Goal: Task Accomplishment & Management: Use online tool/utility

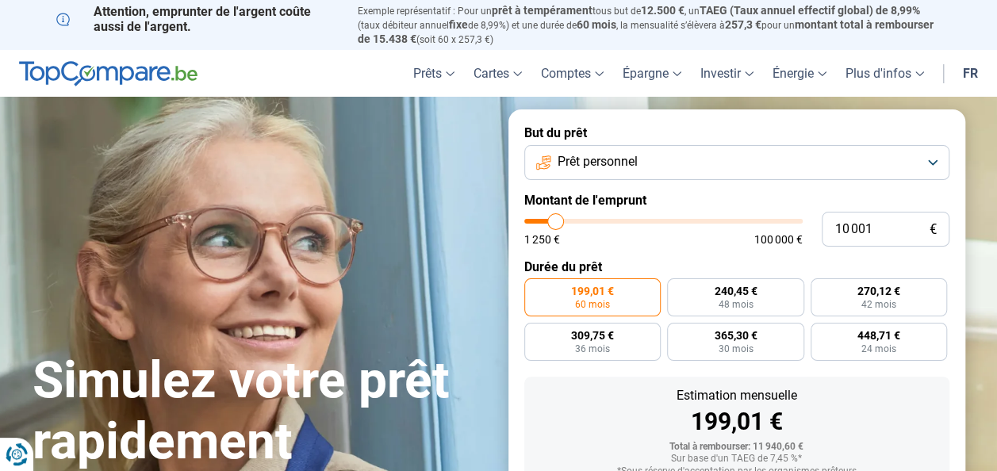
click at [635, 170] on span "Prêt personnel" at bounding box center [598, 161] width 80 height 17
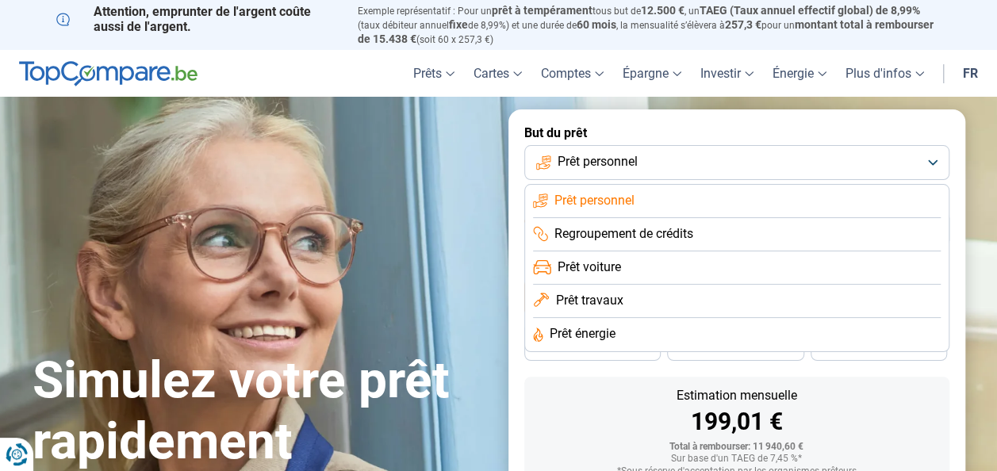
click at [585, 264] on span "Prêt voiture" at bounding box center [589, 267] width 63 height 17
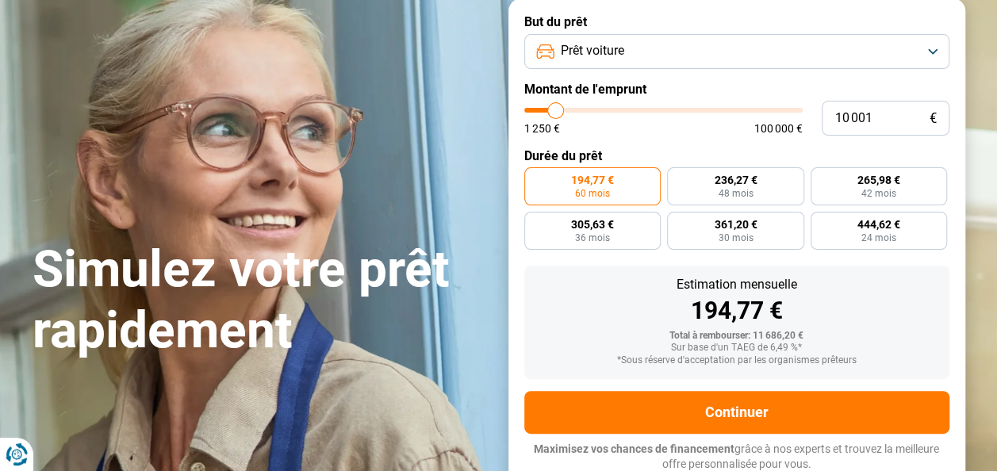
scroll to position [114, 0]
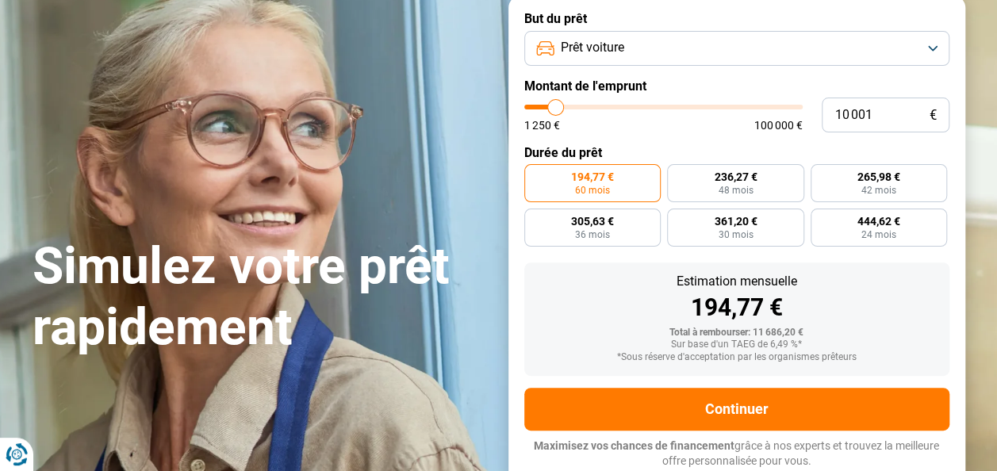
click at [730, 52] on button "Prêt voiture" at bounding box center [736, 48] width 425 height 35
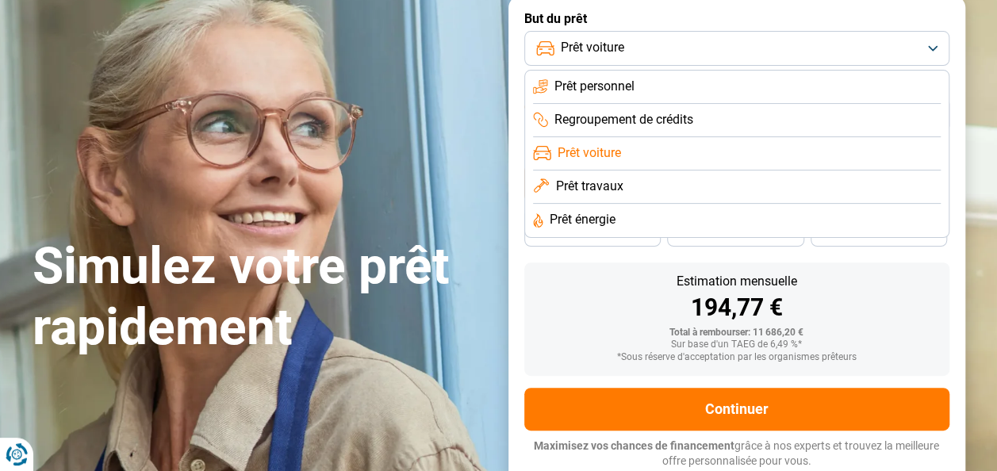
click at [730, 52] on button "Prêt voiture" at bounding box center [736, 48] width 425 height 35
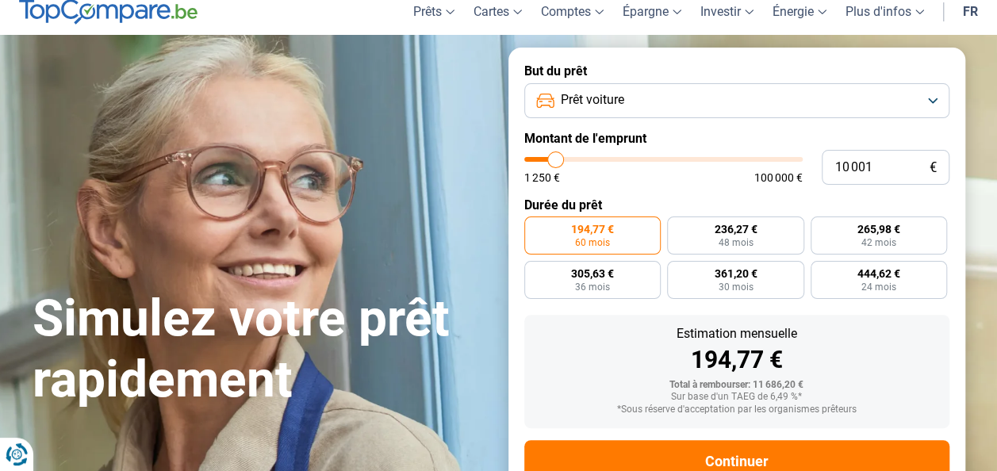
scroll to position [0, 0]
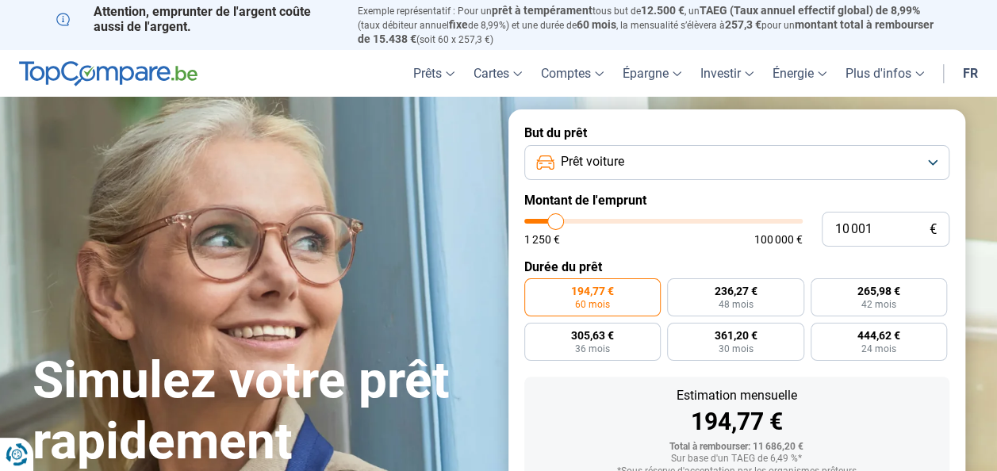
click at [703, 152] on button "Prêt voiture" at bounding box center [736, 162] width 425 height 35
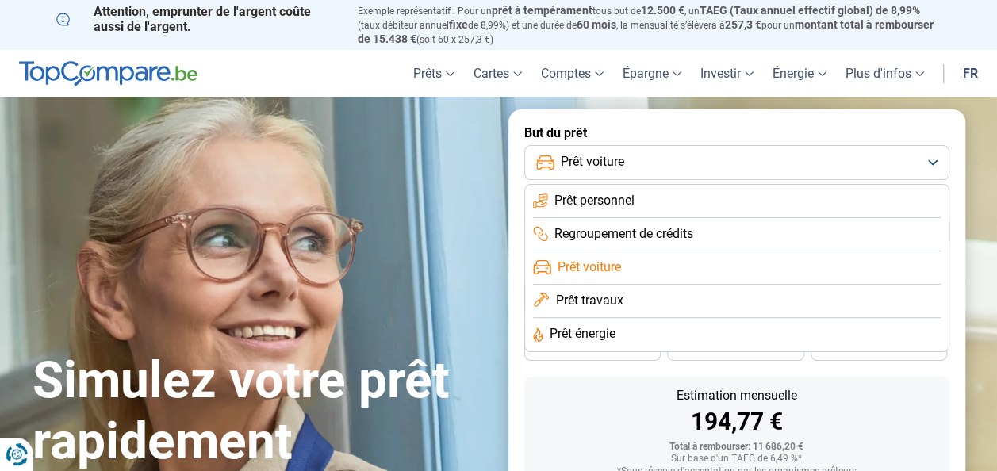
click at [703, 152] on button "Prêt voiture" at bounding box center [736, 162] width 425 height 35
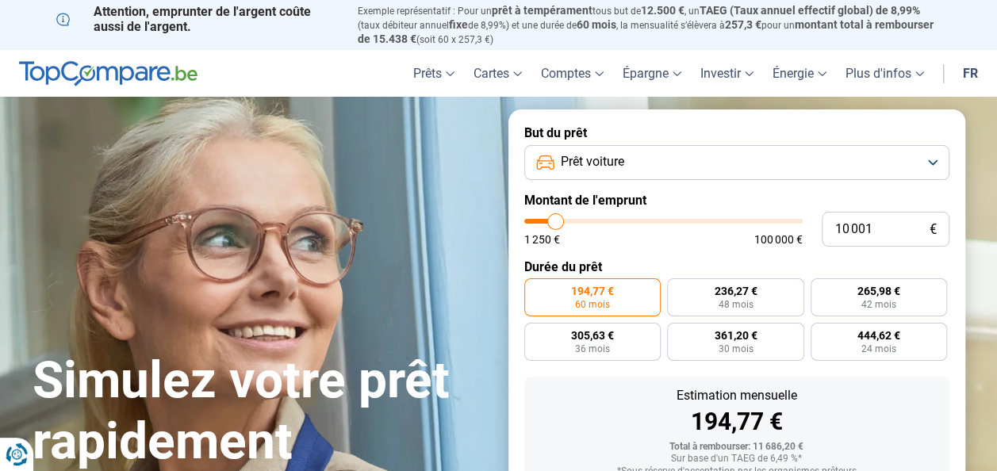
scroll to position [54, 0]
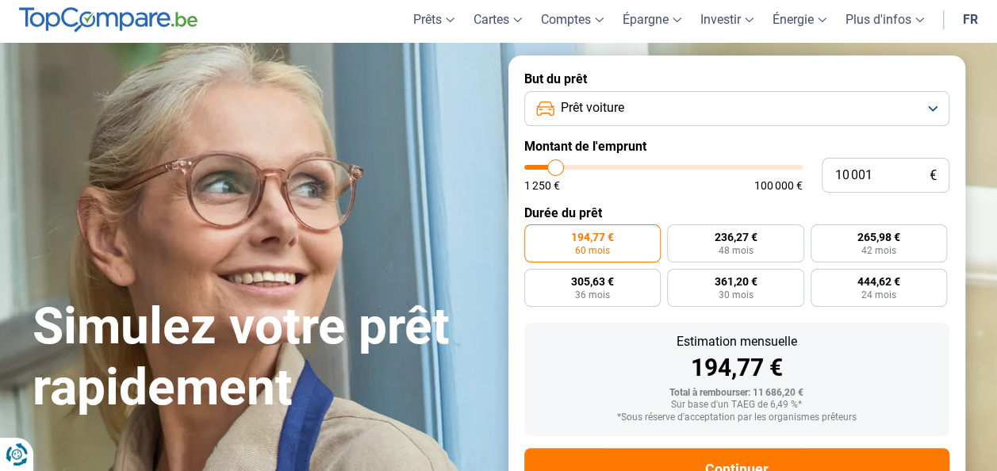
type input "9 750"
type input "9750"
type input "9 250"
type input "9250"
type input "9 000"
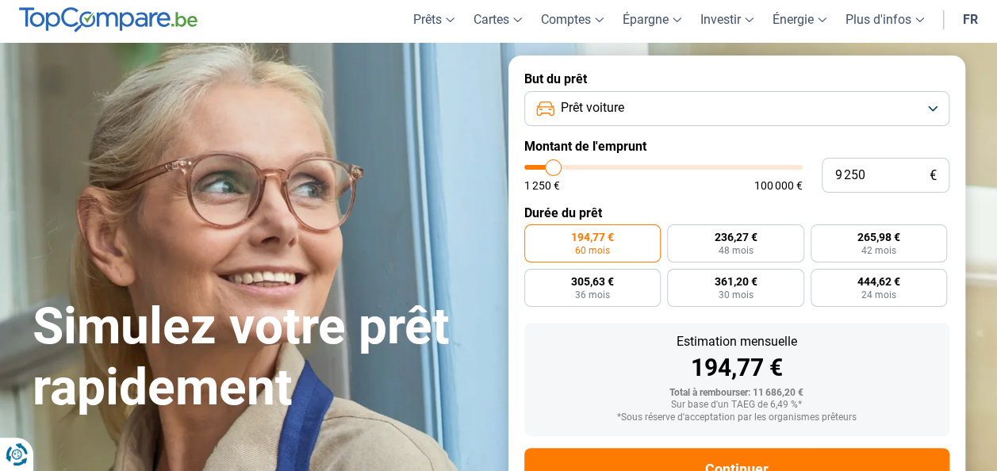
type input "9000"
type input "8 750"
type input "8750"
type input "8 500"
type input "8500"
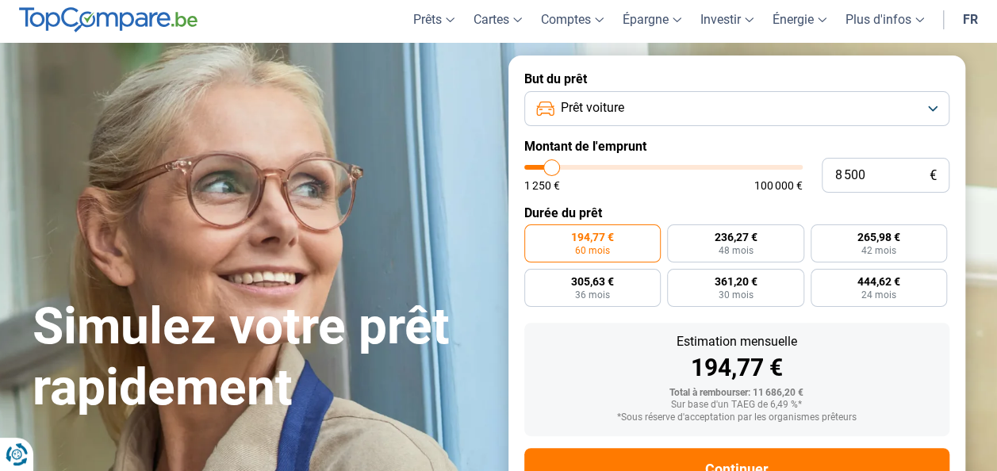
type input "8 250"
type input "8250"
type input "8 000"
type input "8000"
type input "7 750"
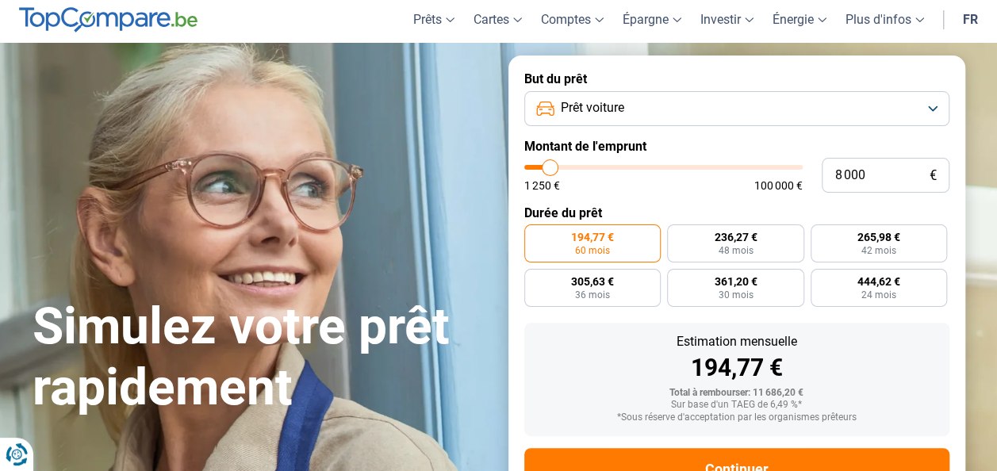
type input "7750"
type input "7 500"
type input "7500"
type input "7 250"
type input "7250"
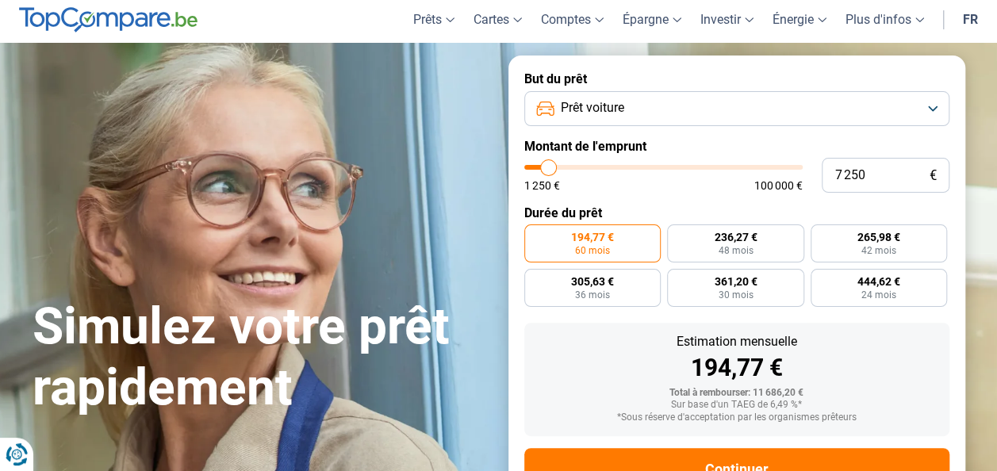
click at [549, 165] on input "range" at bounding box center [663, 167] width 278 height 5
radio input "true"
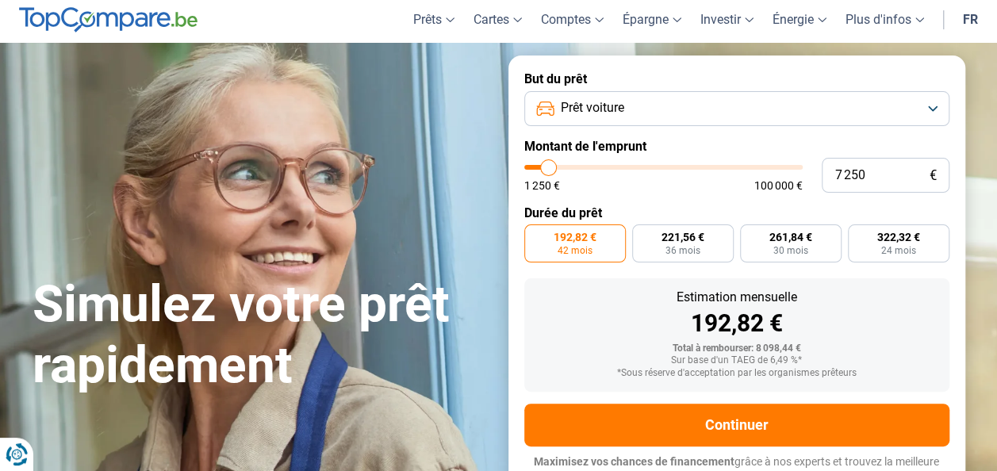
scroll to position [70, 0]
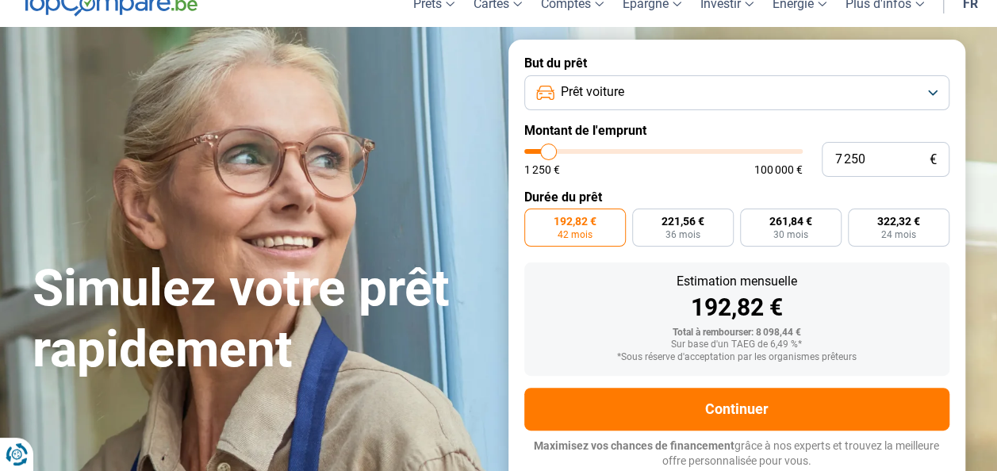
type input "7 500"
type input "7500"
type input "7 750"
type input "7750"
type input "8 000"
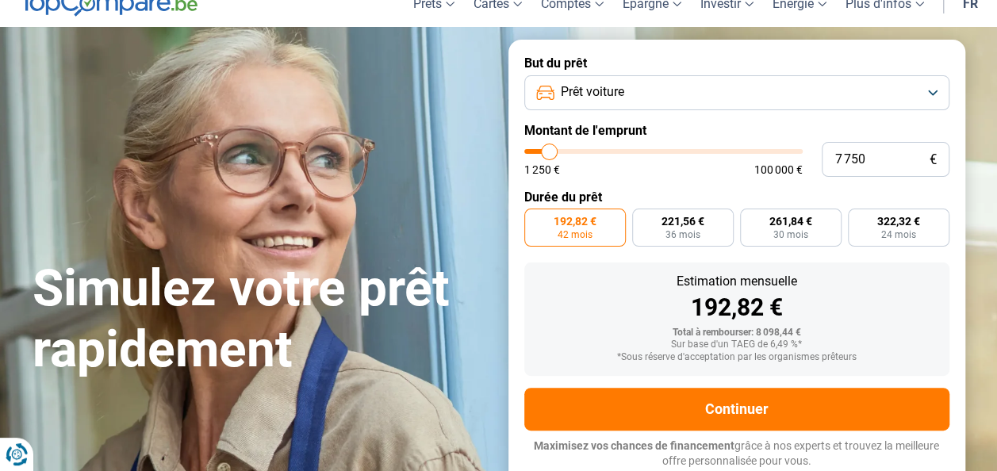
type input "8000"
type input "8 250"
type input "8250"
type input "8 500"
type input "8500"
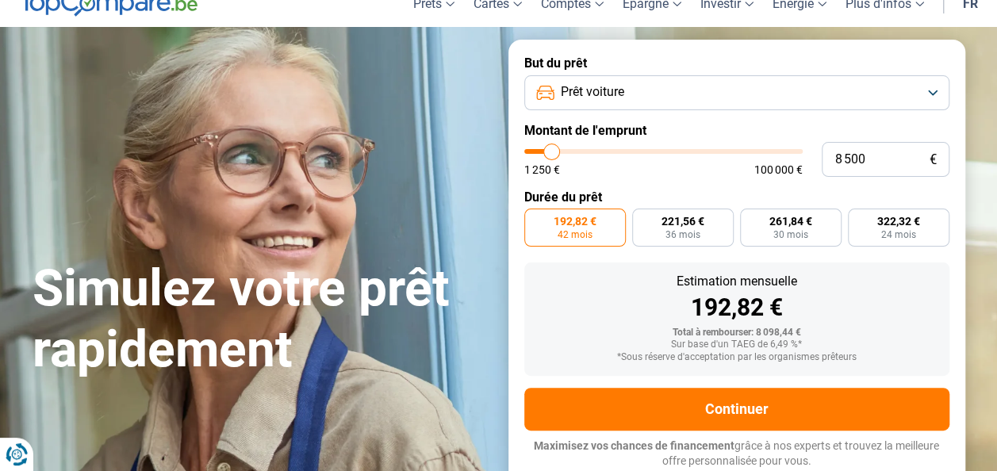
type input "8 750"
type input "8750"
type input "9 000"
type input "9000"
type input "9 250"
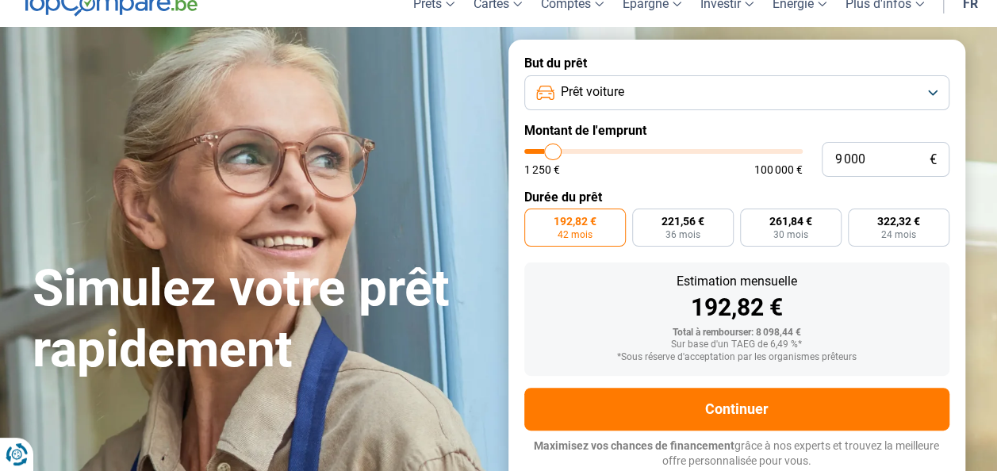
type input "9250"
type input "9 750"
type input "9750"
type input "10 000"
type input "10000"
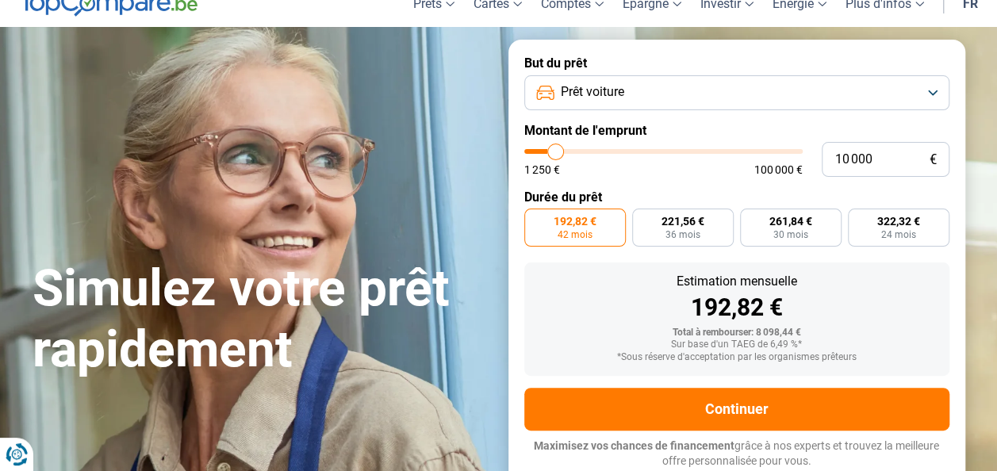
type input "10 250"
type input "10250"
type input "10 500"
drag, startPoint x: 549, startPoint y: 155, endPoint x: 557, endPoint y: 148, distance: 10.2
type input "10500"
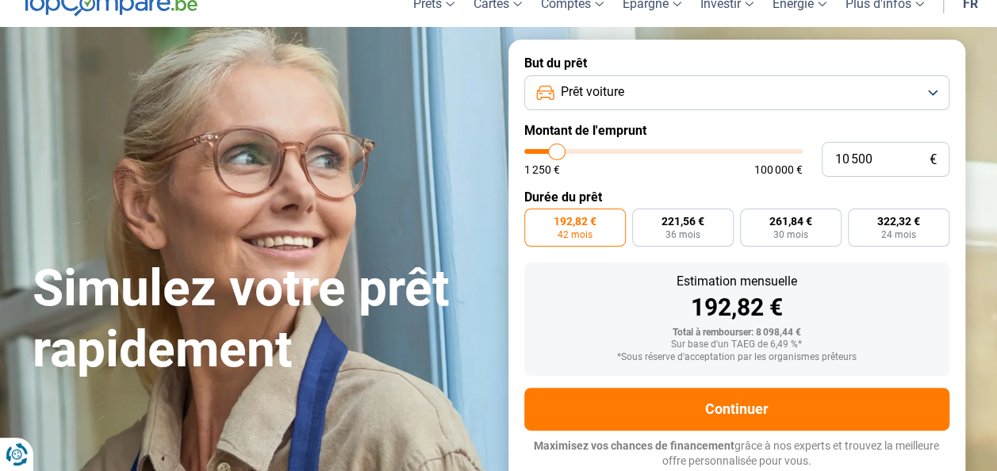
click at [557, 149] on input "range" at bounding box center [663, 151] width 278 height 5
radio input "false"
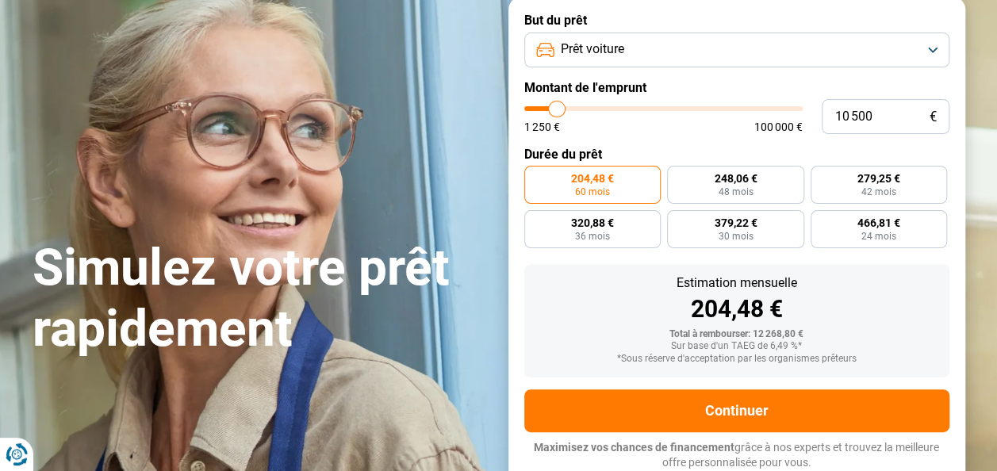
scroll to position [114, 0]
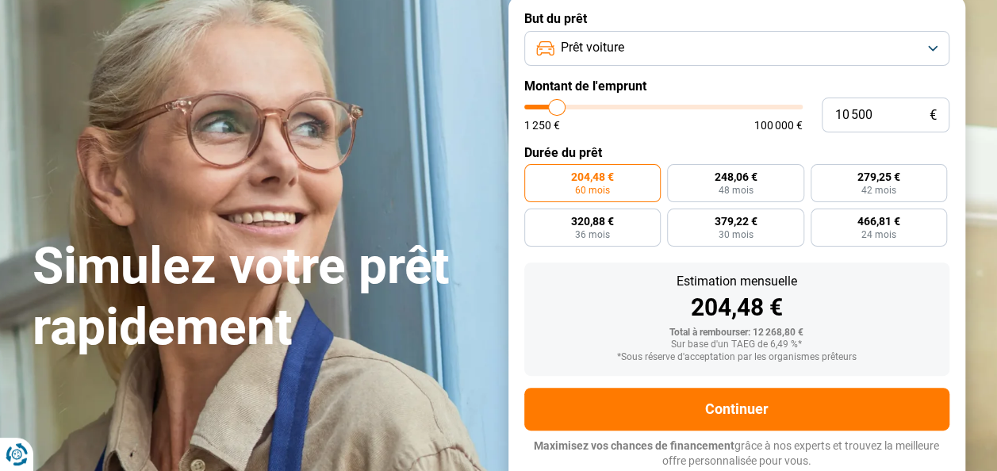
type input "10 750"
type input "10750"
type input "10 250"
type input "10250"
type input "10 000"
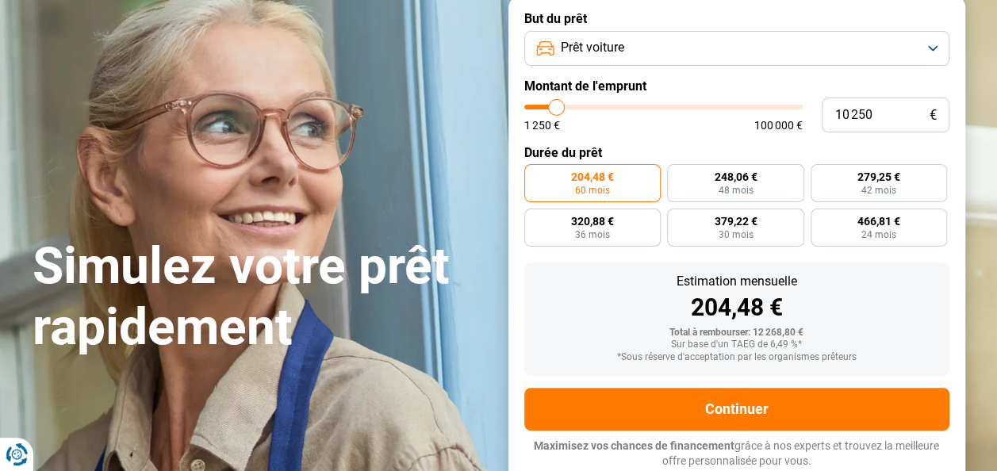
type input "10000"
type input "9 750"
type input "9750"
click at [555, 108] on input "range" at bounding box center [663, 107] width 278 height 5
radio input "true"
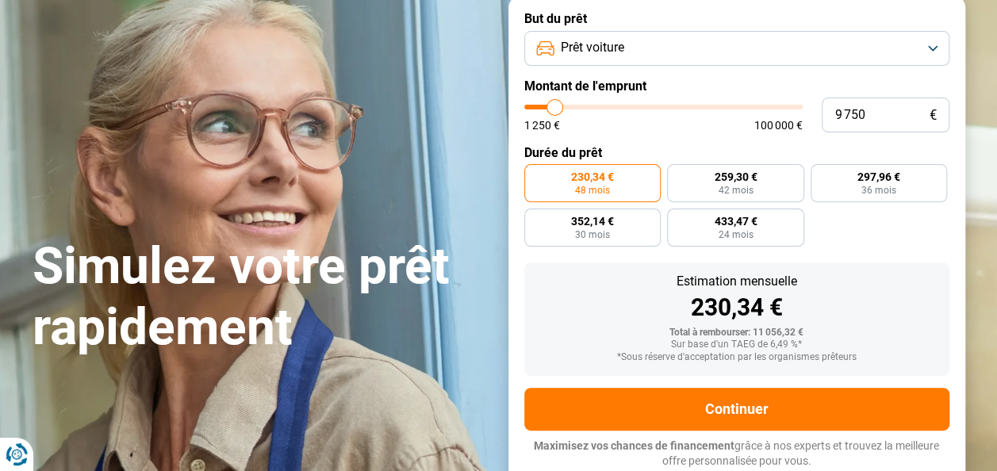
type input "9 500"
type input "9500"
type input "9 250"
type input "9250"
type input "9 000"
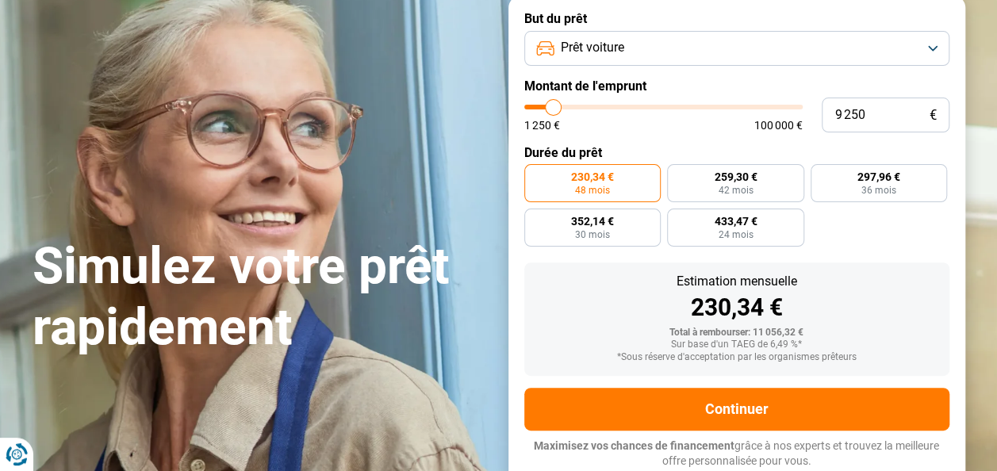
type input "9000"
type input "8 750"
type input "8750"
type input "8 500"
type input "8500"
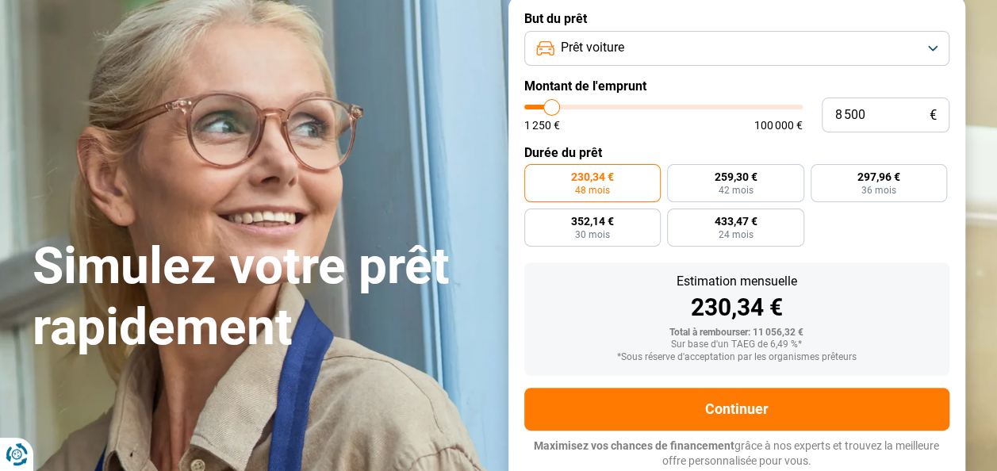
type input "8 250"
type input "8250"
type input "8 000"
type input "8000"
type input "7 750"
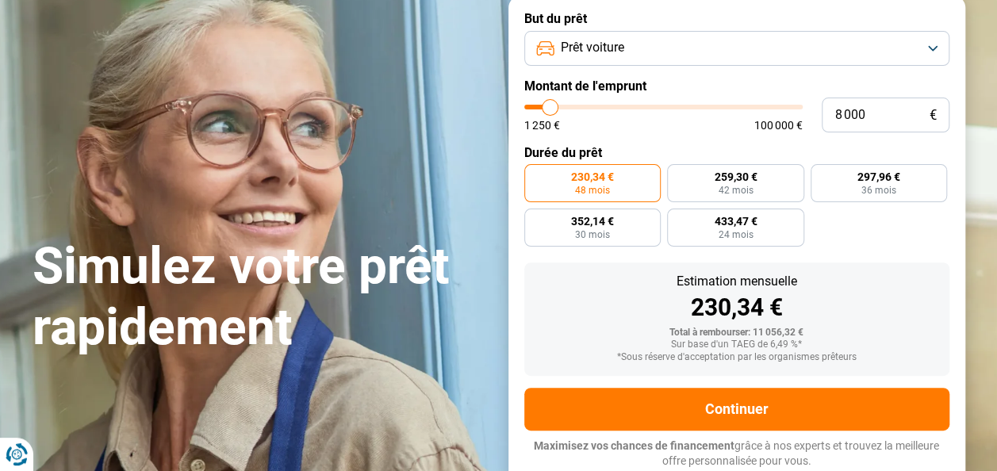
type input "7750"
type input "7 500"
type input "7500"
type input "7 750"
type input "7750"
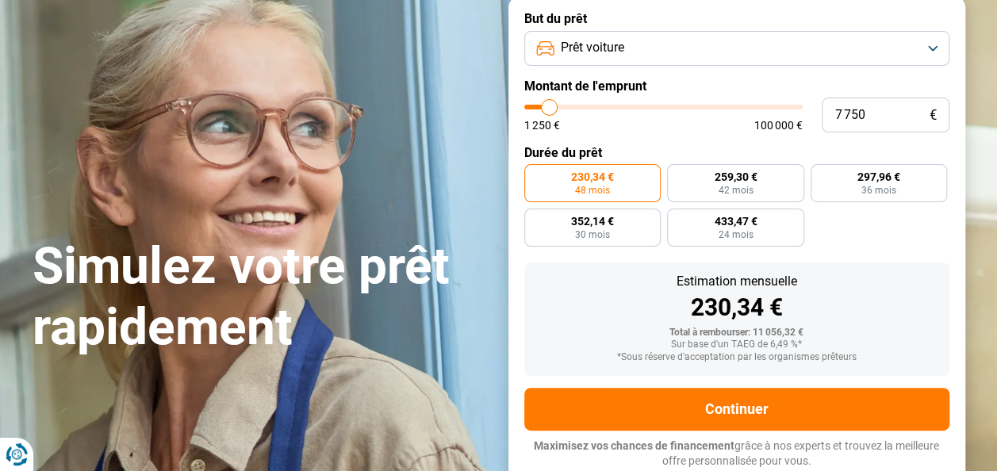
type input "8 250"
type input "8250"
type input "8 500"
type input "8500"
type input "9 000"
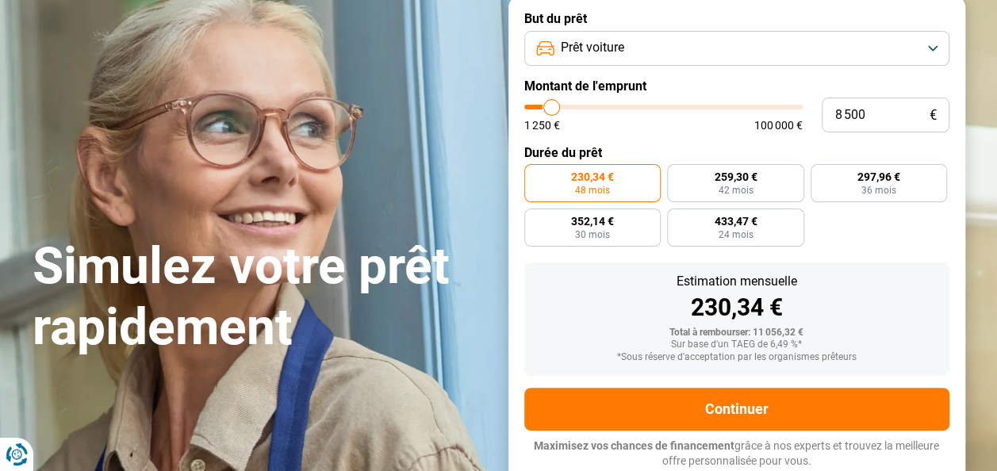
type input "9000"
type input "9 250"
type input "9250"
type input "9 500"
type input "9500"
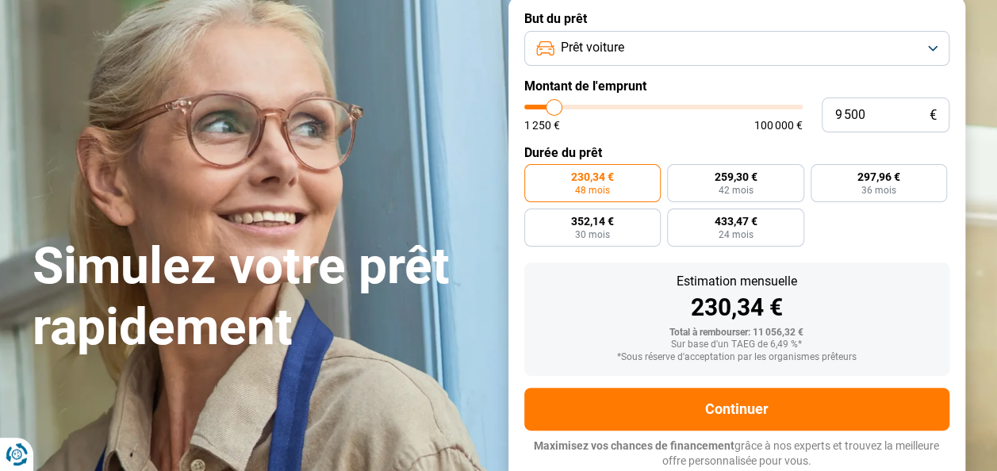
type input "9 750"
type input "9750"
type input "10 000"
type input "10000"
type input "10 250"
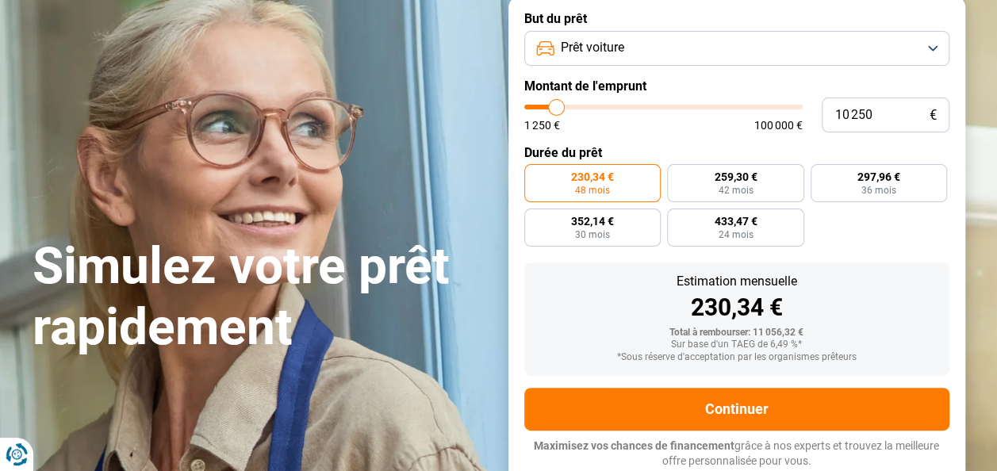
type input "10250"
click at [556, 105] on input "range" at bounding box center [663, 107] width 278 height 5
radio input "false"
type input "10 000"
type input "10000"
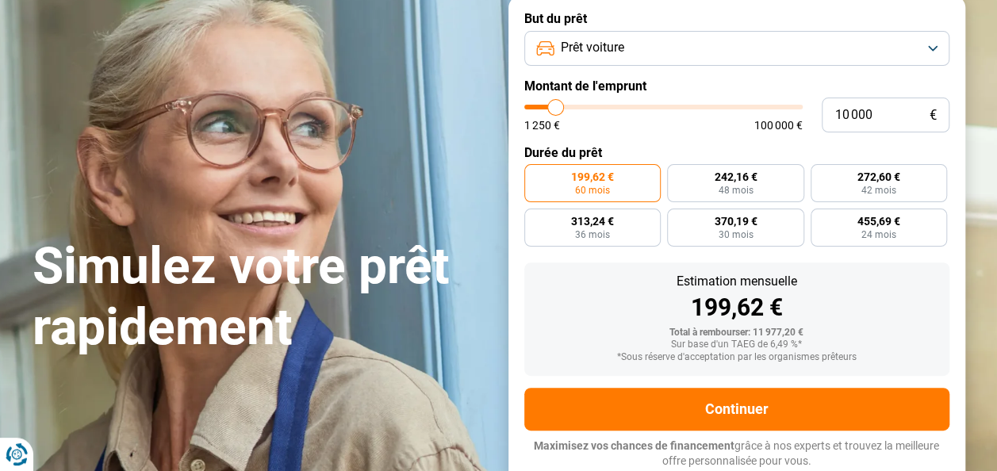
type input "9 750"
type input "9750"
type input "9 500"
type input "9500"
type input "9 250"
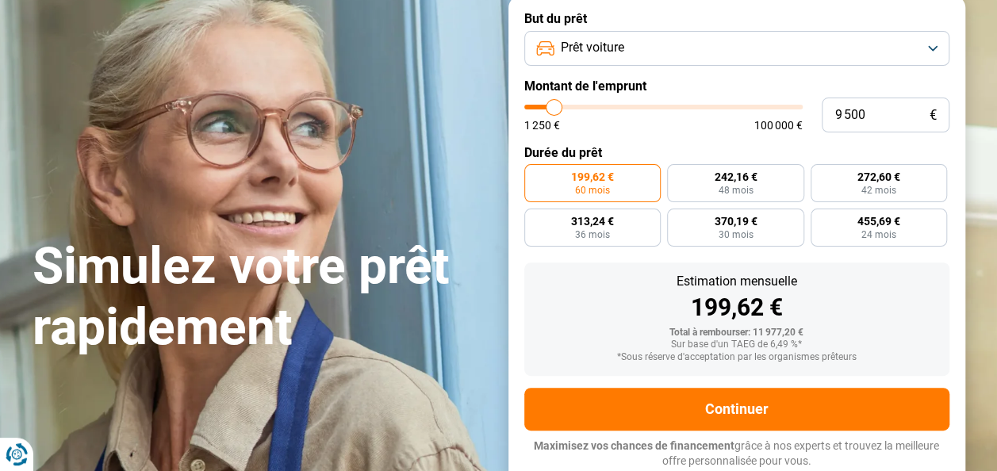
type input "9250"
type input "9 000"
type input "9000"
type input "8 750"
type input "8750"
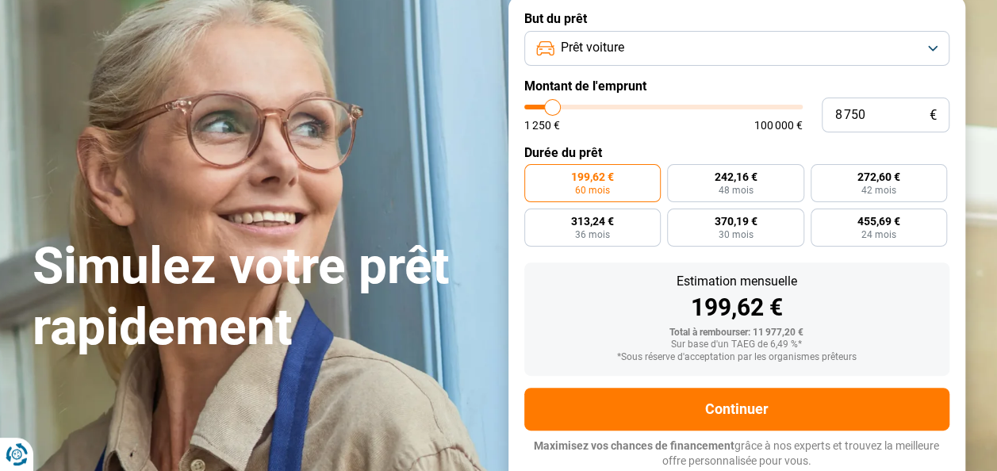
type input "8 500"
type input "8500"
type input "8 250"
type input "8250"
type input "8 000"
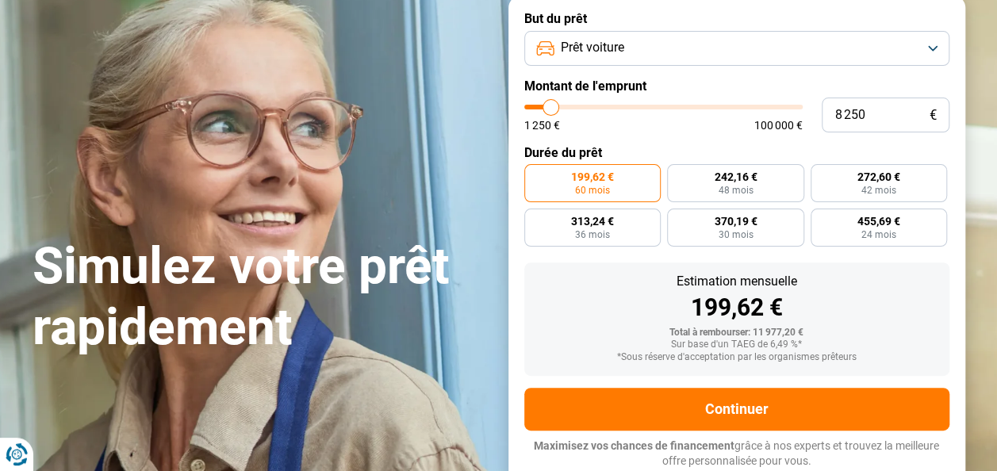
type input "8000"
type input "7 750"
type input "7750"
type input "7 500"
type input "7500"
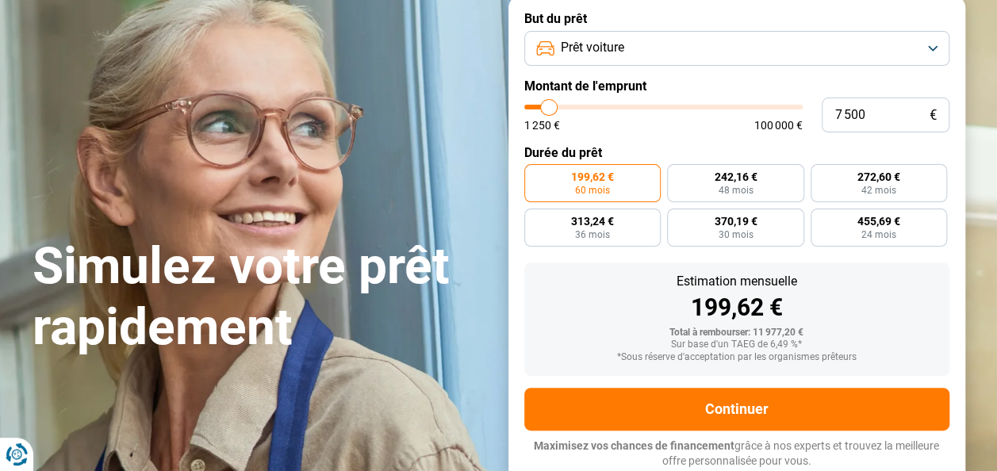
click at [549, 105] on input "range" at bounding box center [663, 107] width 278 height 5
radio input "true"
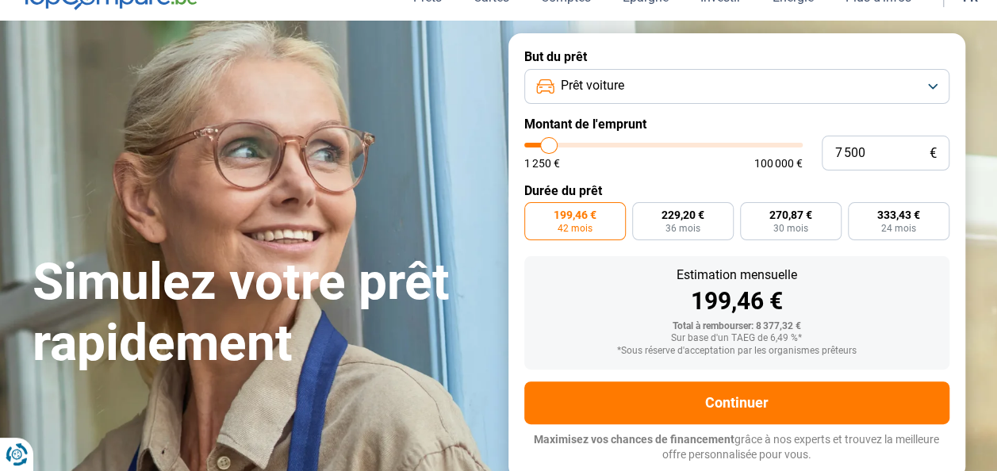
scroll to position [74, 0]
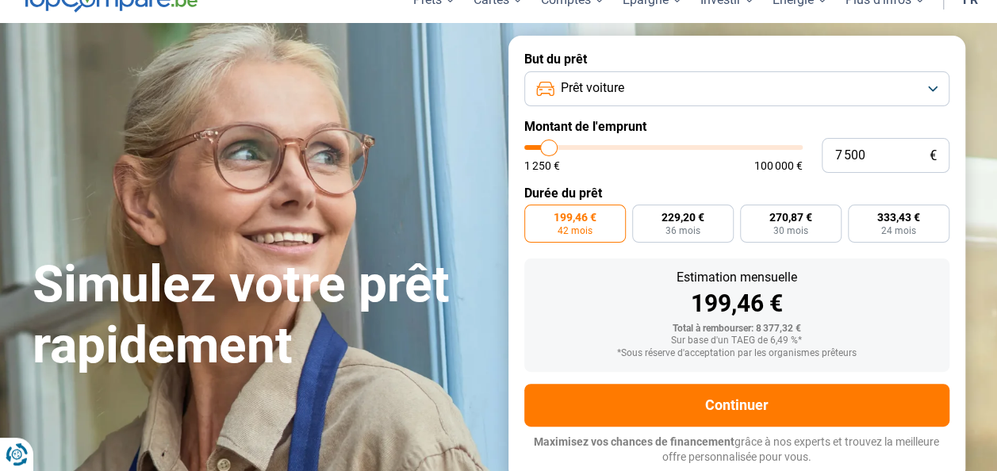
type input "7 250"
type input "7250"
type input "7 000"
type input "7000"
click at [547, 147] on input "range" at bounding box center [663, 147] width 278 height 5
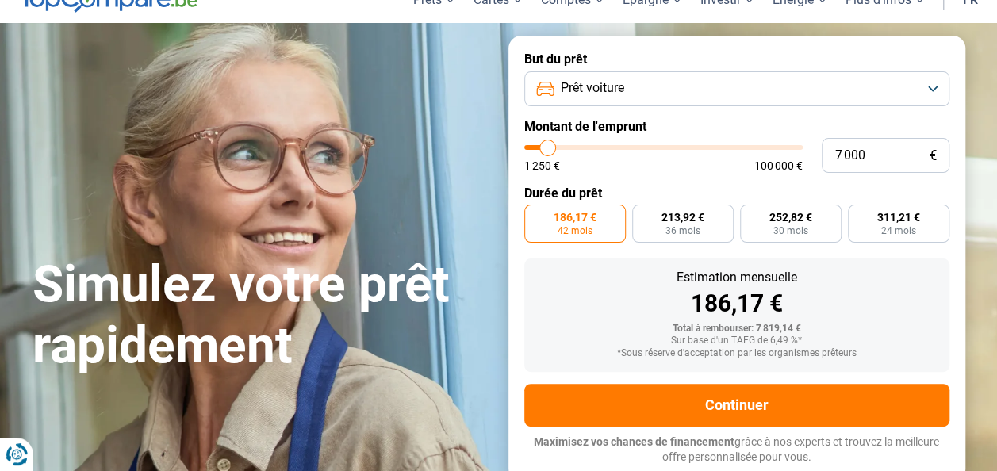
scroll to position [70, 0]
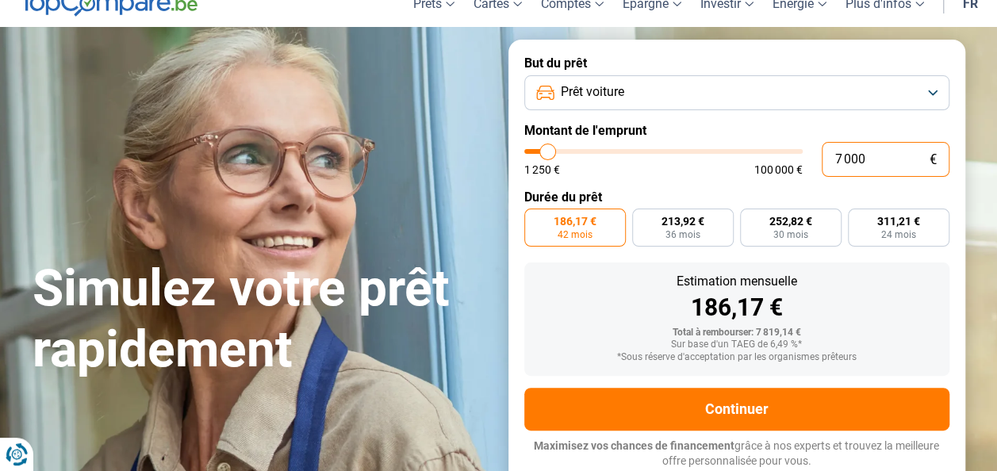
click at [838, 159] on input "7 000" at bounding box center [886, 159] width 128 height 35
type input "0"
type input "1250"
type input "1 250"
type input "1250"
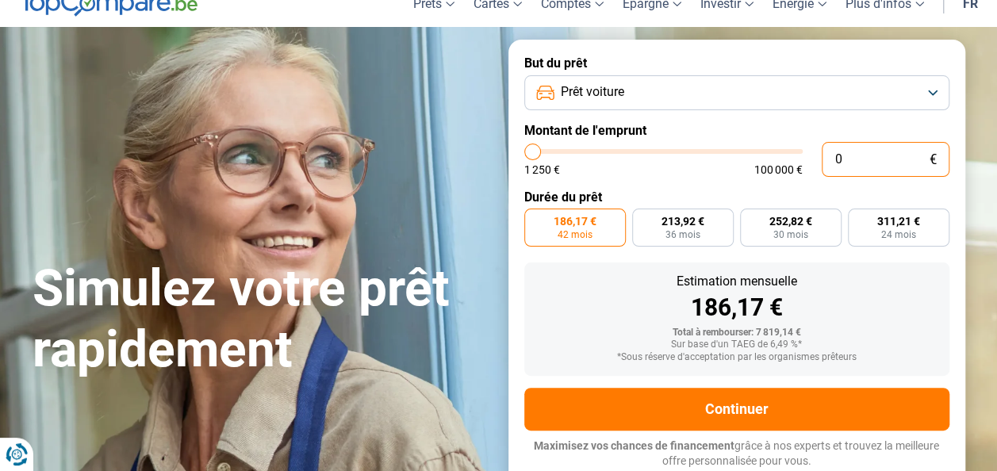
radio input "true"
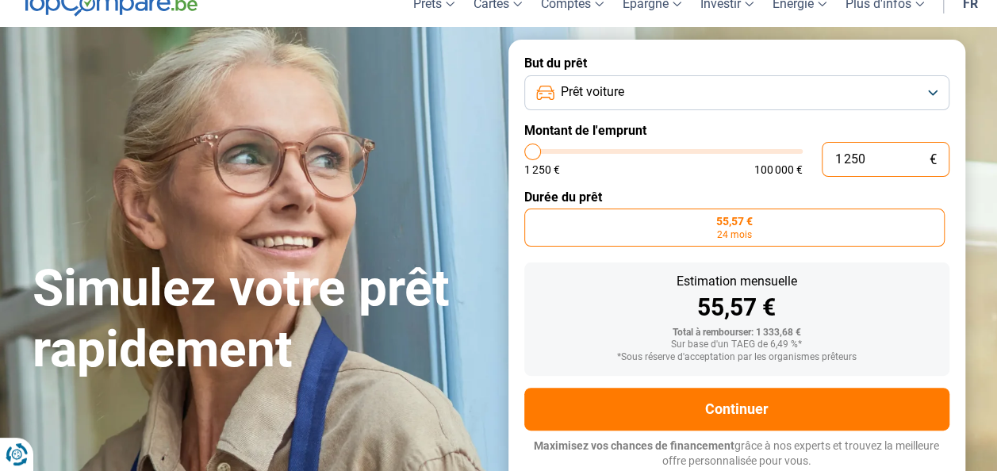
type input "125"
type input "1250"
type input "12"
type input "1250"
type input "1"
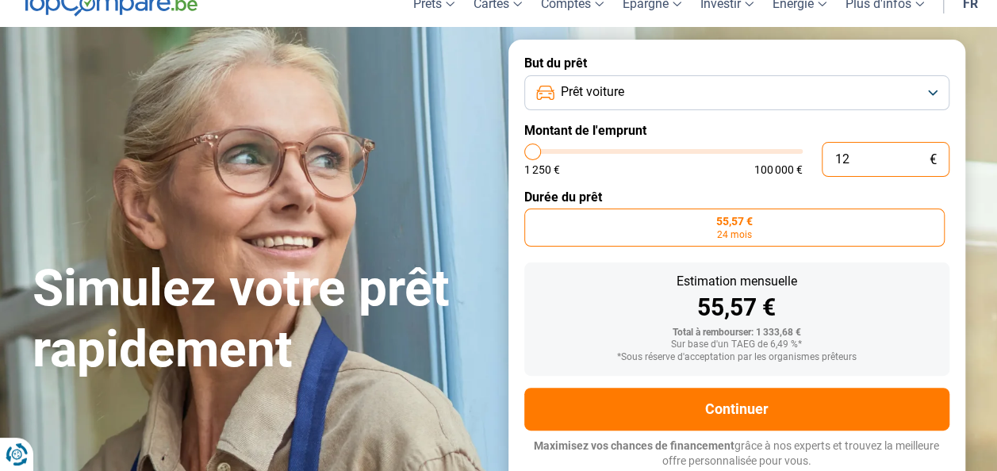
type input "1250"
type input "0"
type input "1250"
type input "1 250"
type input "1250"
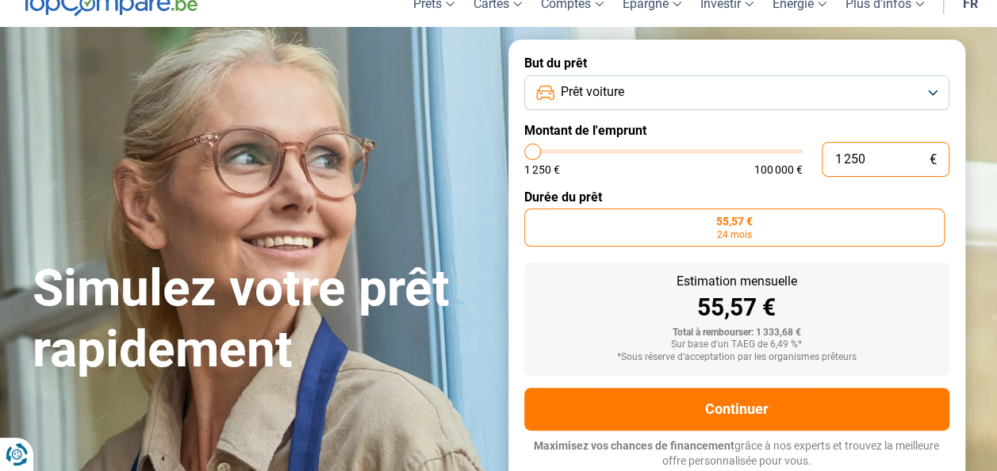
type input "12 509"
type input "12500"
type input "125 090"
type input "100000"
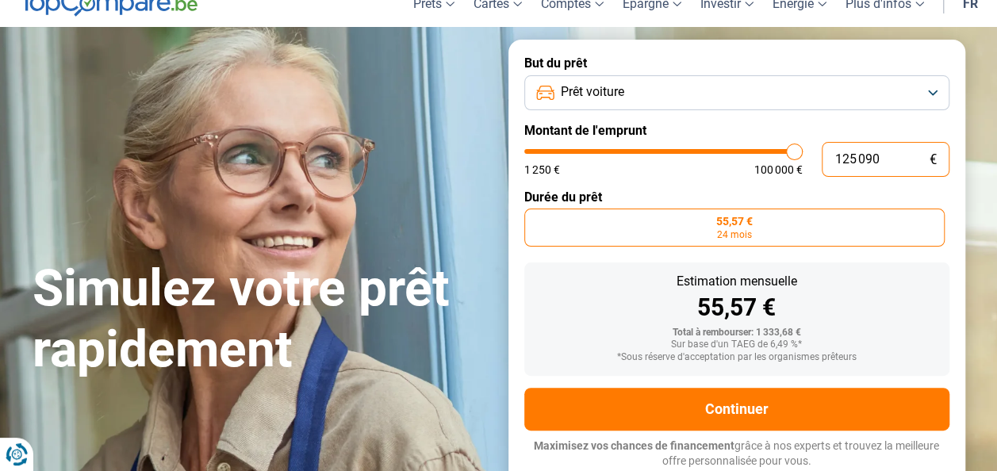
type input "12 509"
type input "12500"
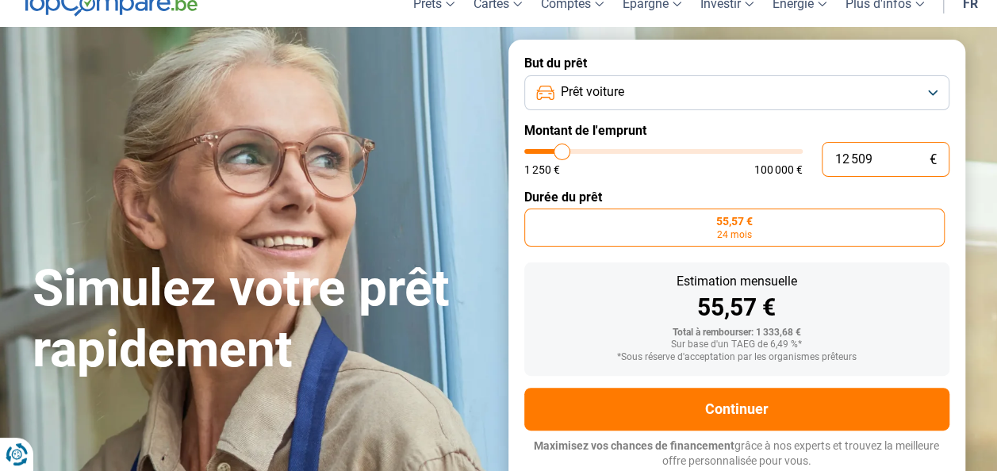
type input "1 250"
type input "1250"
type input "125"
type input "1250"
type input "12"
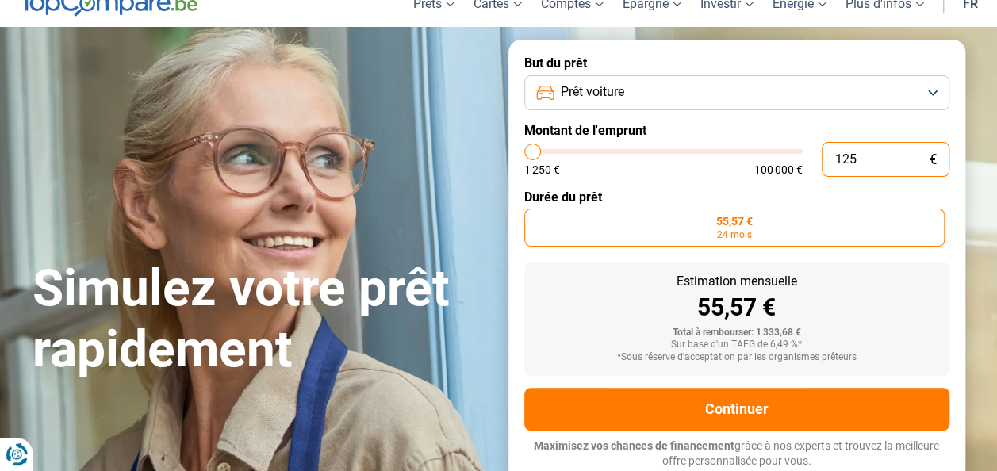
type input "1250"
type input "1"
type input "1250"
type input "0"
type input "1250"
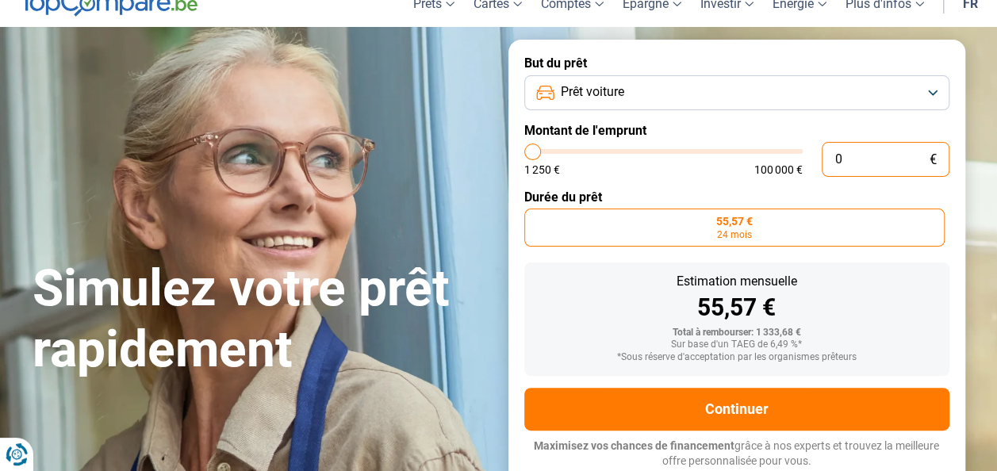
type input "9"
type input "1250"
type input "90"
type input "1250"
type input "900"
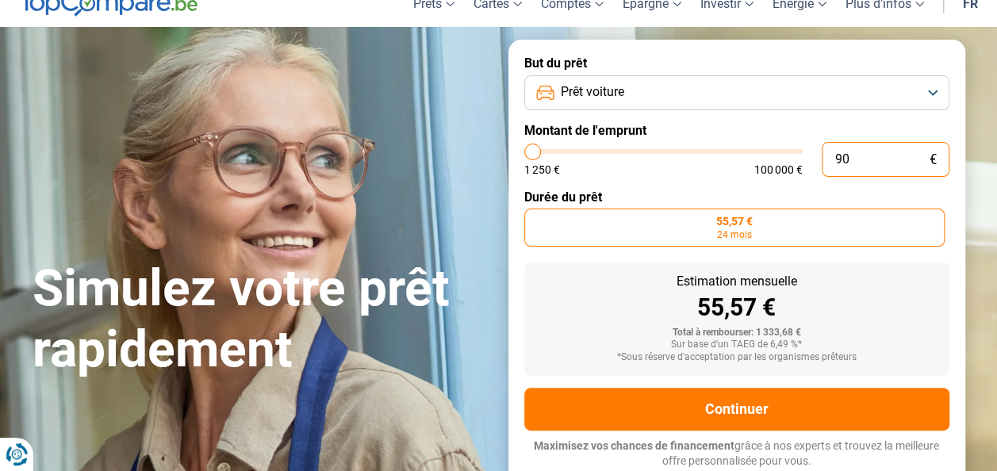
type input "1250"
type input "9 000"
type input "9000"
radio input "false"
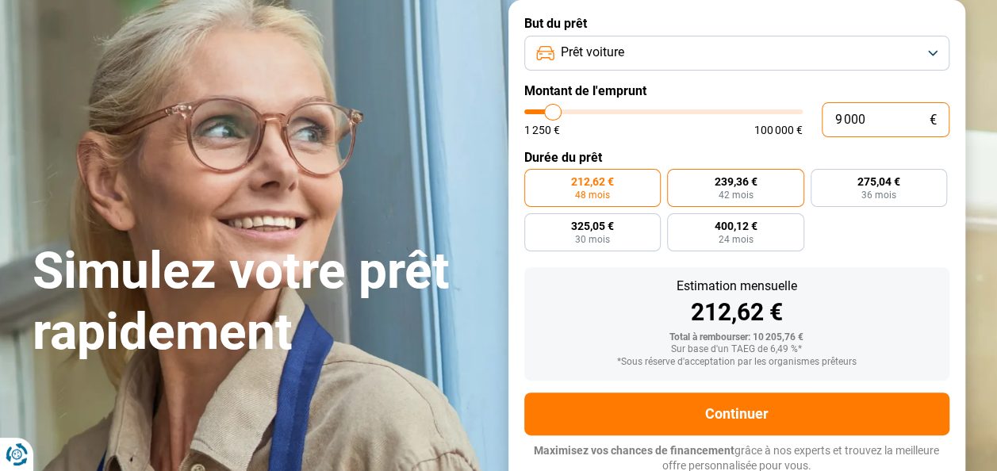
scroll to position [114, 0]
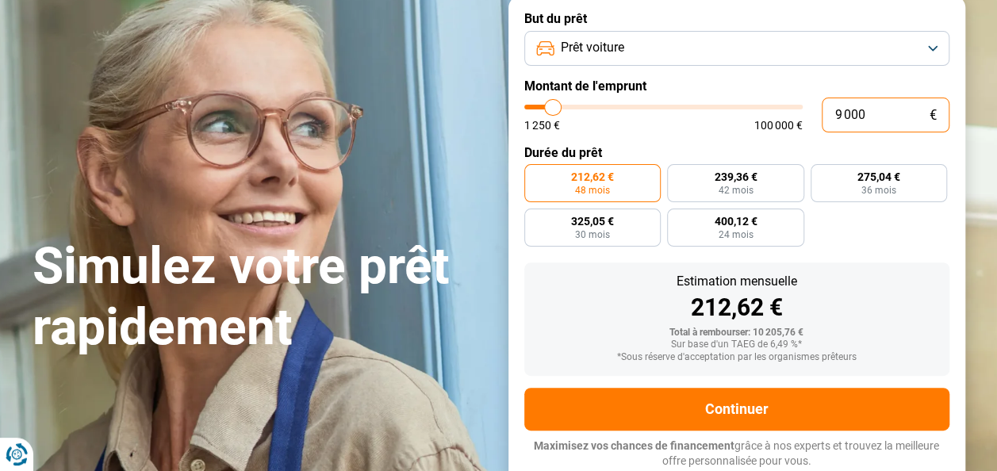
type input "900"
type input "1250"
type input "90"
type input "1250"
type input "9"
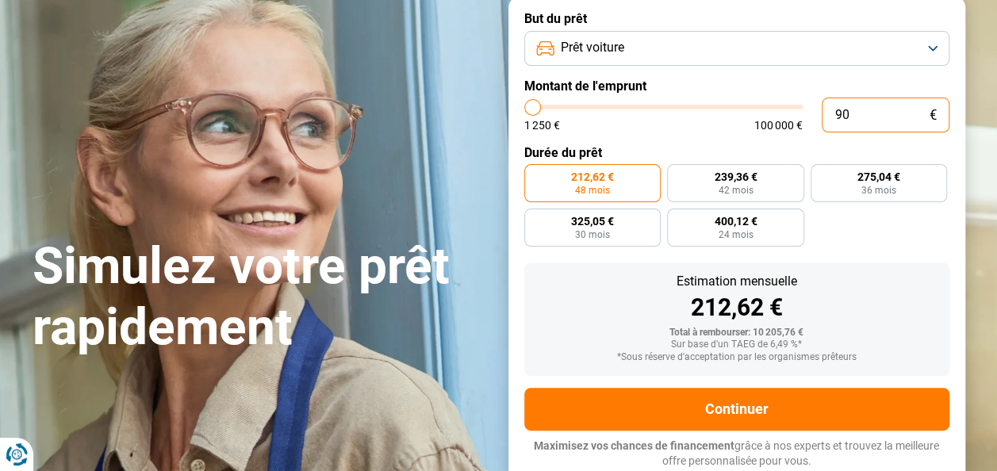
type input "1250"
type input "0"
type input "1250"
type input "1 250"
type input "1250"
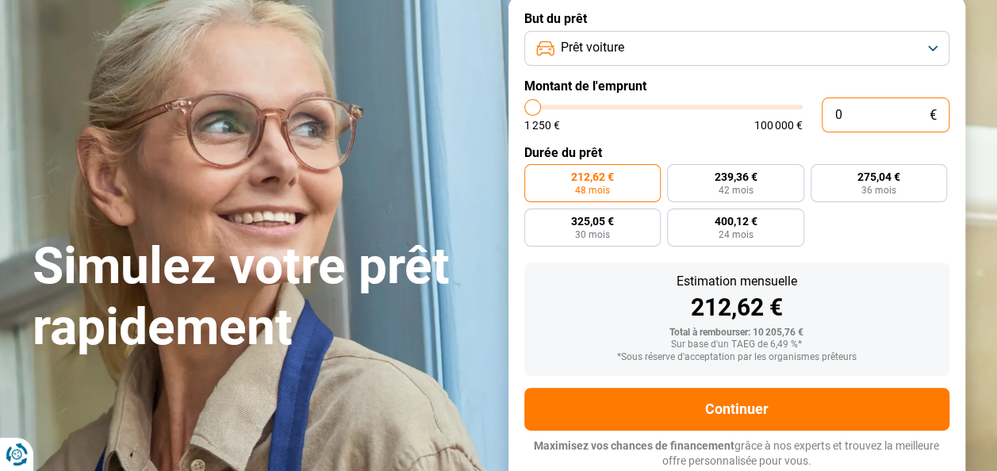
radio input "true"
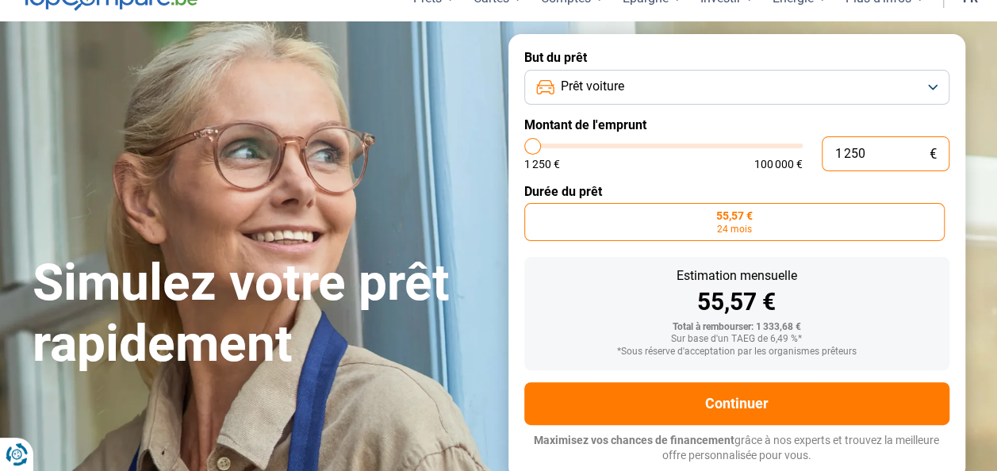
scroll to position [70, 0]
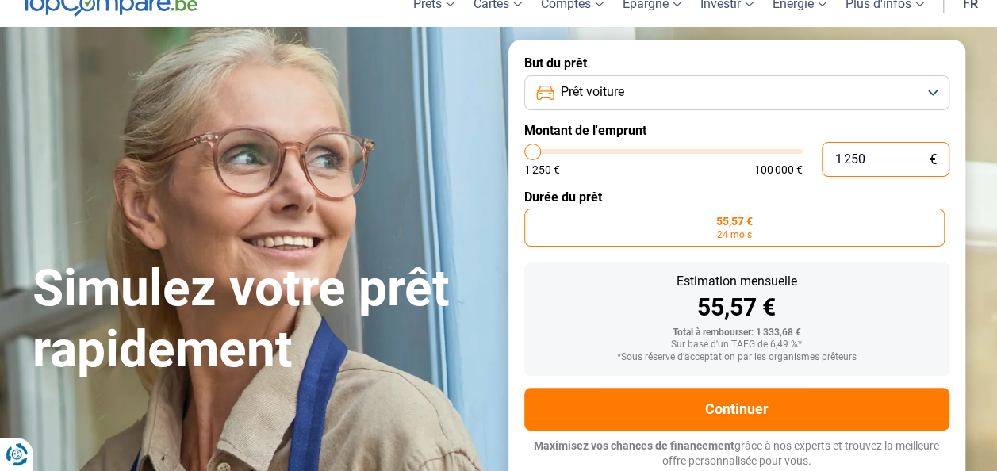
type input "125"
type input "1250"
type input "12"
type input "1250"
type input "1"
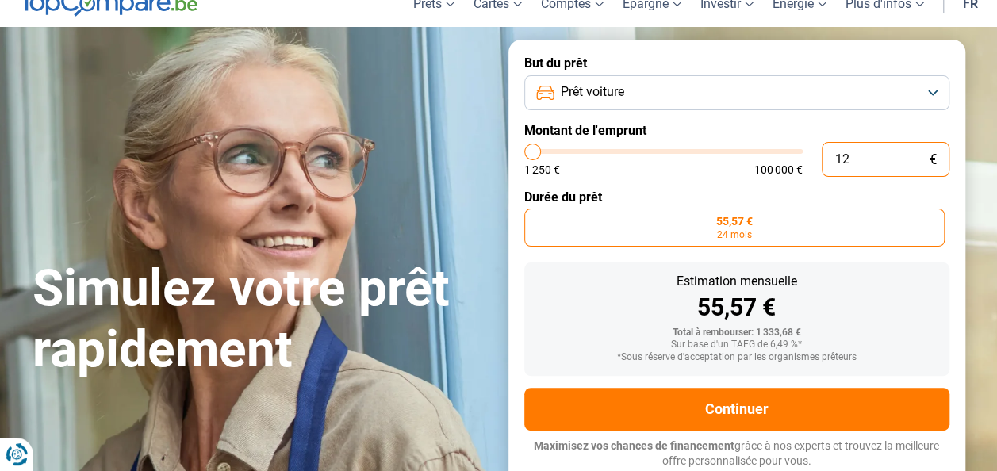
type input "1250"
type input "0"
type input "1250"
type input "6"
type input "1250"
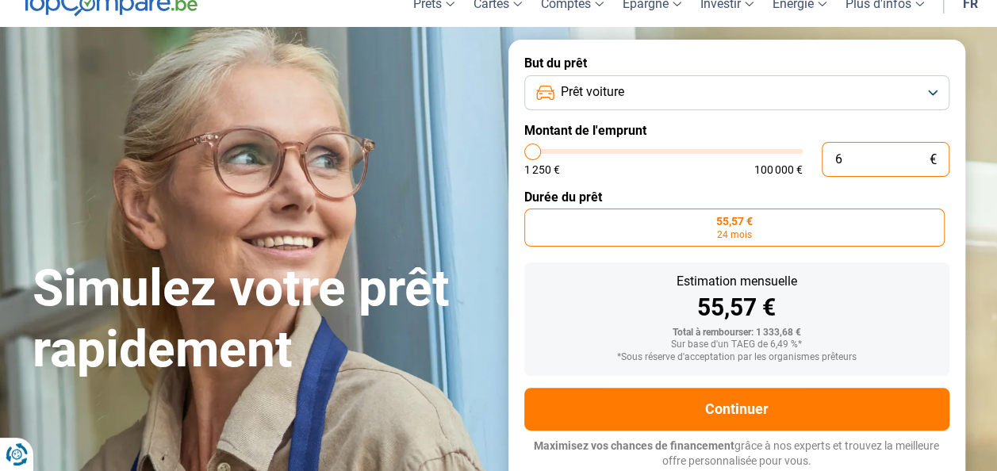
type input "60"
type input "1250"
type input "600"
type input "1250"
type input "6 000"
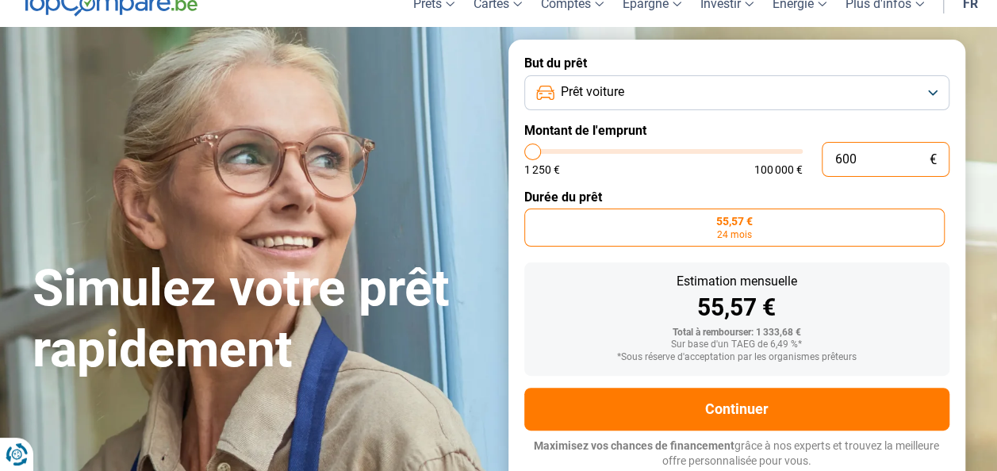
type input "6000"
type input "6 000"
radio input "false"
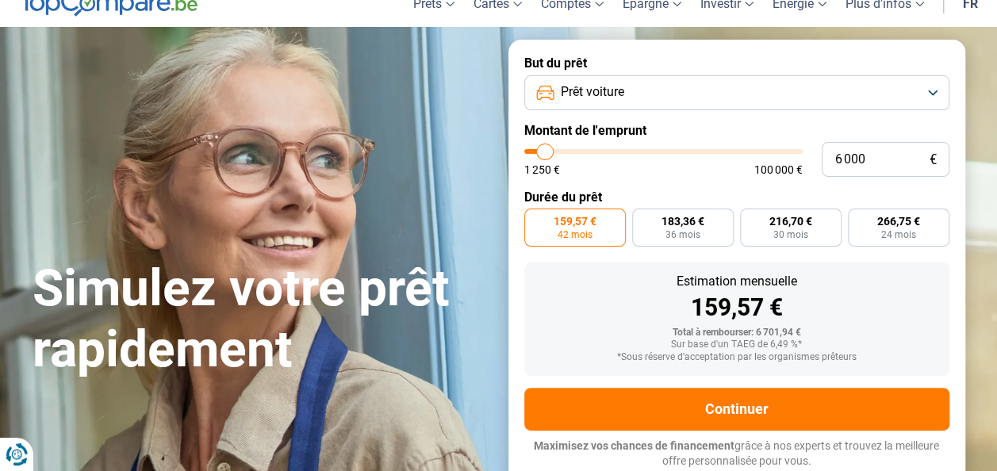
click at [924, 191] on label "Durée du prêt" at bounding box center [736, 197] width 425 height 15
